Goal: Browse casually

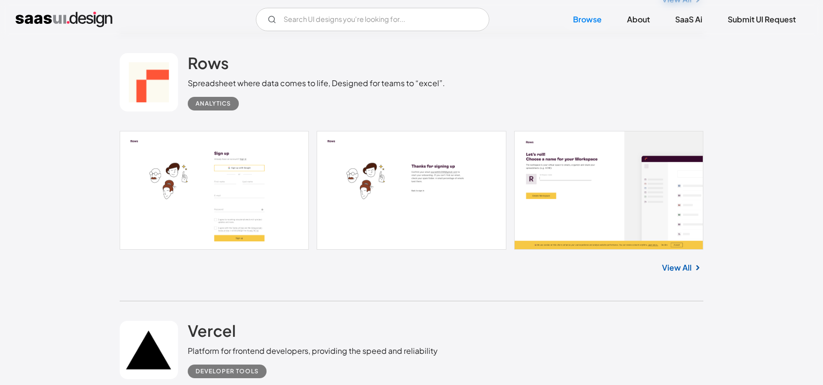
scroll to position [876, 0]
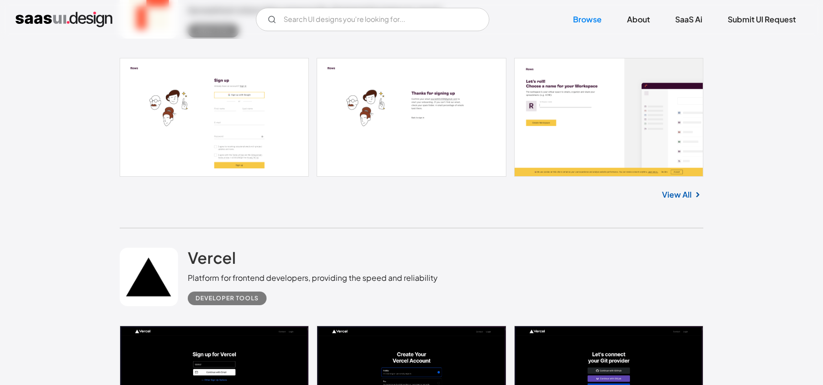
click at [676, 207] on div "View All" at bounding box center [412, 193] width 584 height 32
click at [677, 199] on link "View All" at bounding box center [677, 195] width 30 height 12
click at [680, 192] on link "View All" at bounding box center [677, 195] width 30 height 12
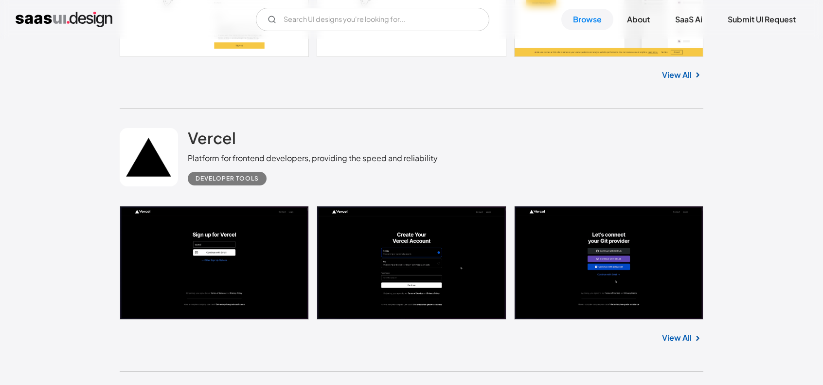
scroll to position [1022, 0]
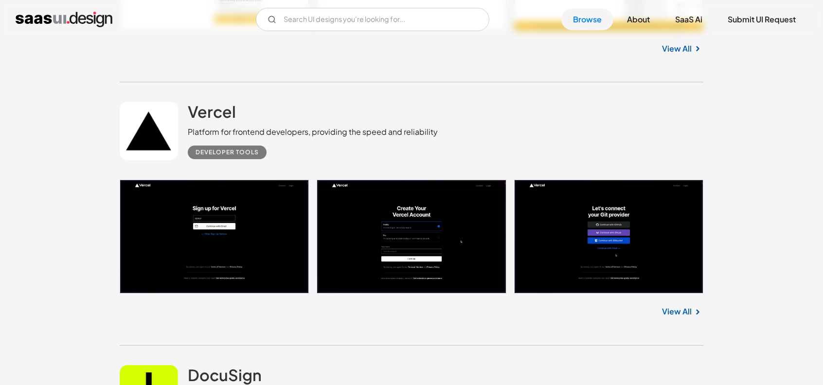
click at [679, 53] on link "View All" at bounding box center [677, 49] width 30 height 12
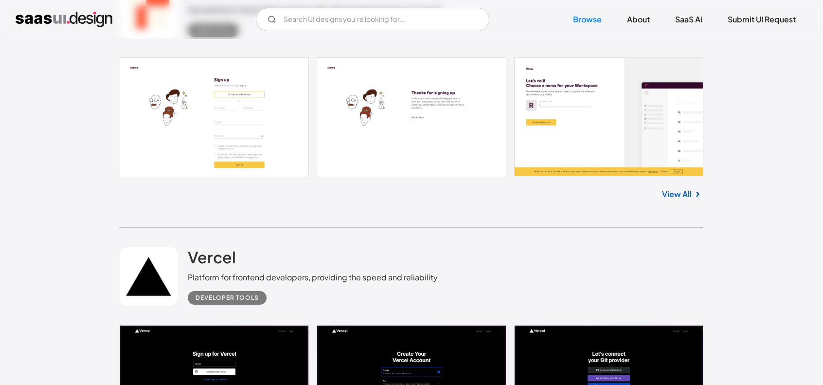
scroll to position [876, 0]
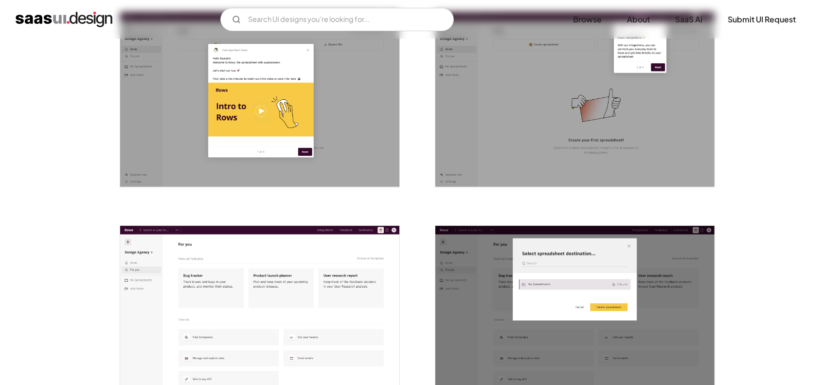
scroll to position [1265, 0]
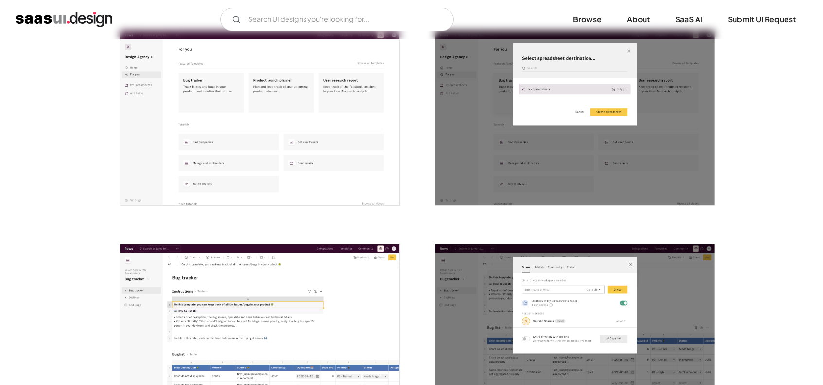
click at [272, 129] on img "open lightbox" at bounding box center [259, 118] width 279 height 175
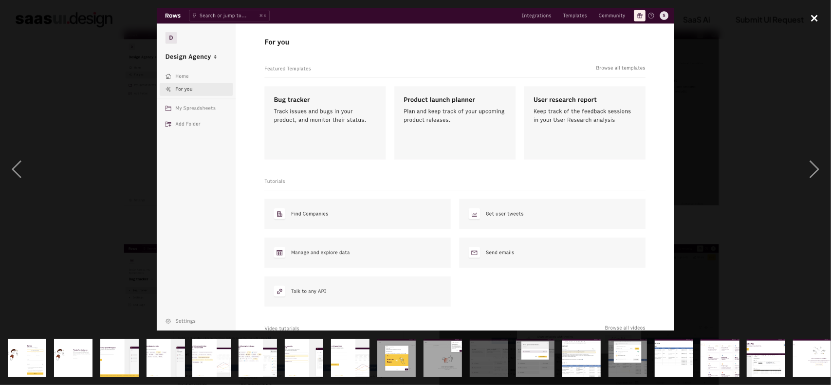
click at [811, 13] on div "close lightbox" at bounding box center [814, 18] width 33 height 21
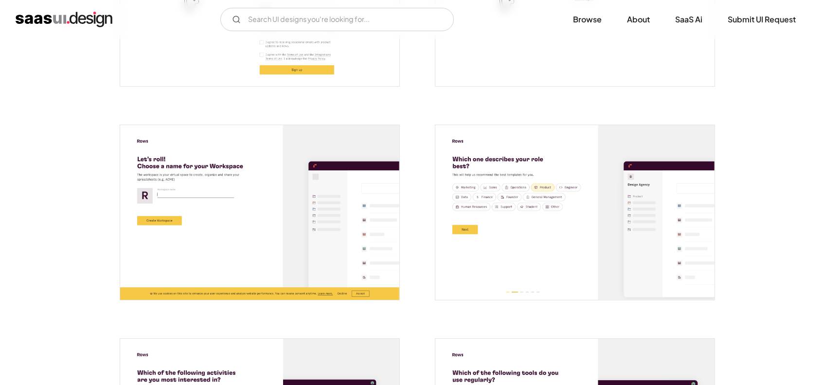
scroll to position [319, 0]
